Goal: Task Accomplishment & Management: Manage account settings

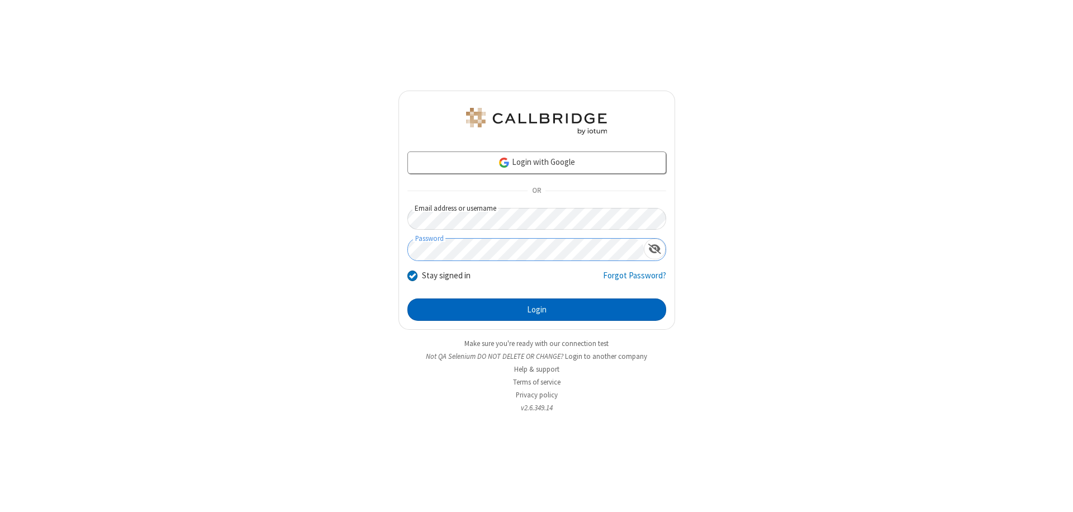
click at [537, 310] on button "Login" at bounding box center [536, 309] width 259 height 22
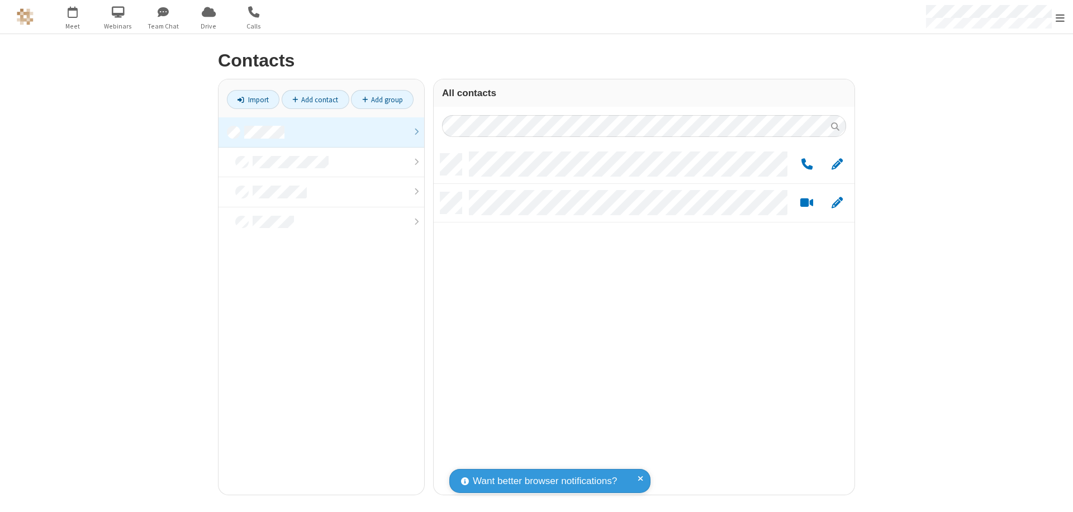
click at [321, 132] on link at bounding box center [322, 132] width 206 height 30
click at [837, 164] on span "Edit" at bounding box center [837, 165] width 11 height 14
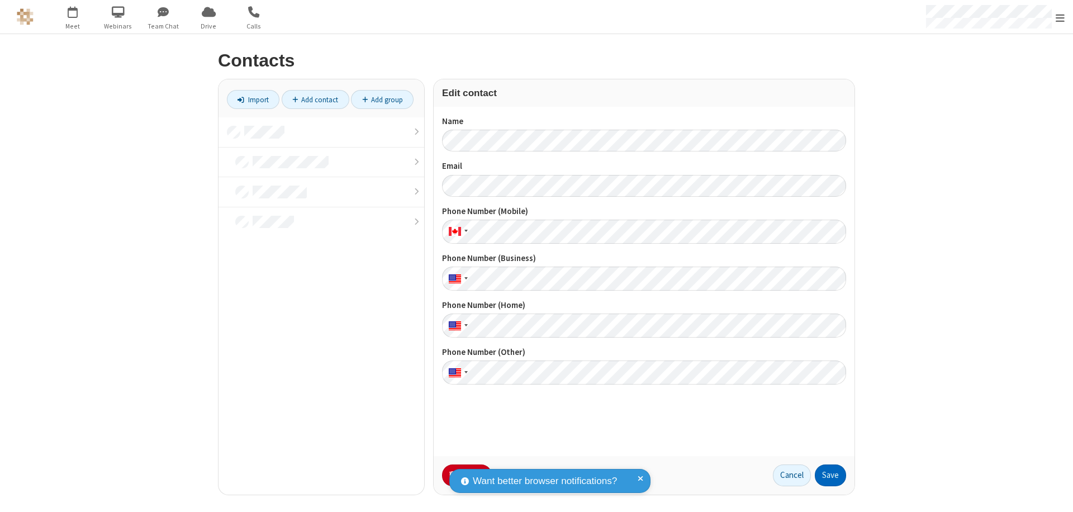
click at [831, 475] on button "Save" at bounding box center [830, 476] width 31 height 22
